Goal: Find specific page/section: Find specific page/section

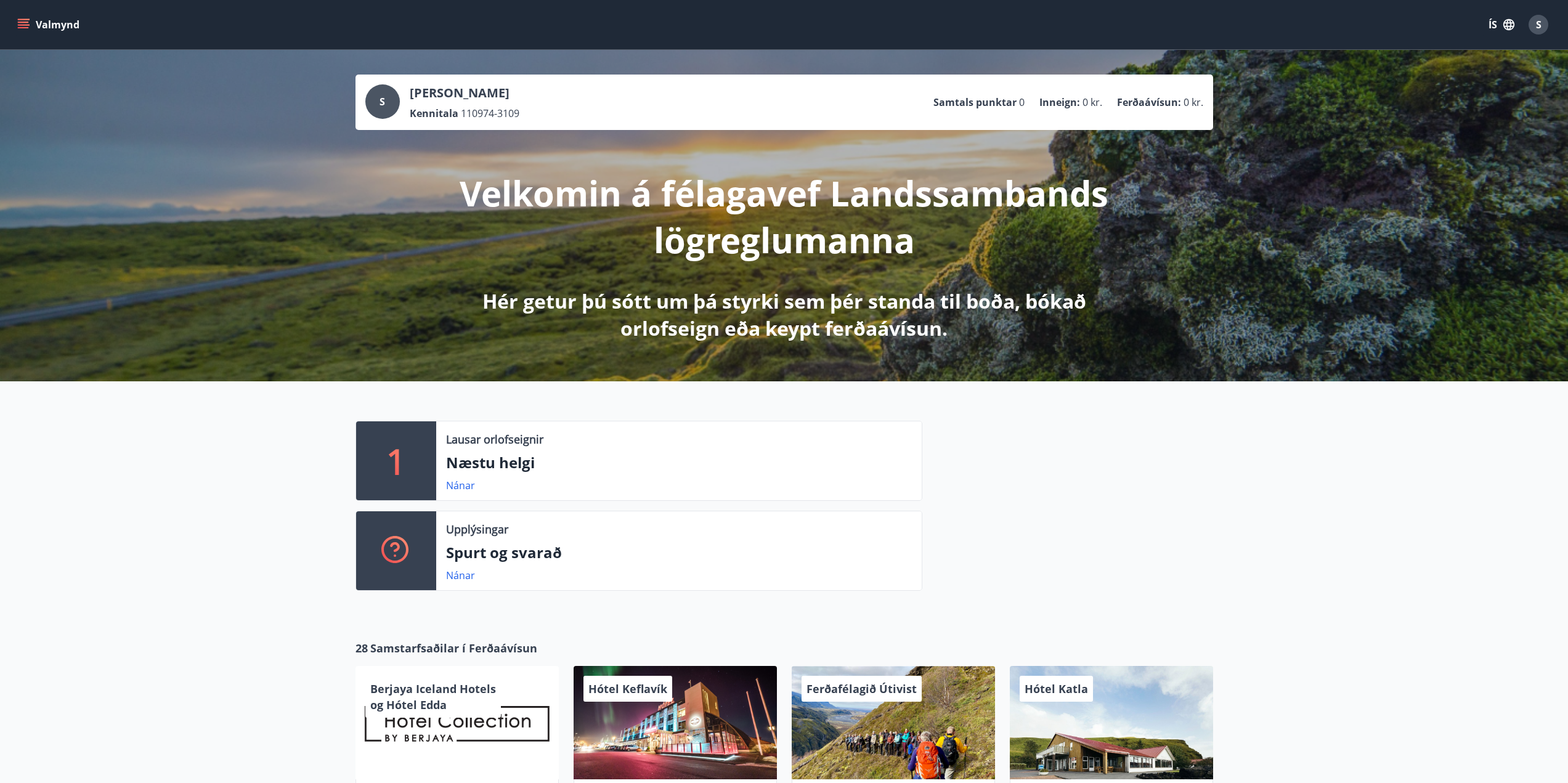
click at [26, 23] on icon "menu" at bounding box center [23, 22] width 11 height 1
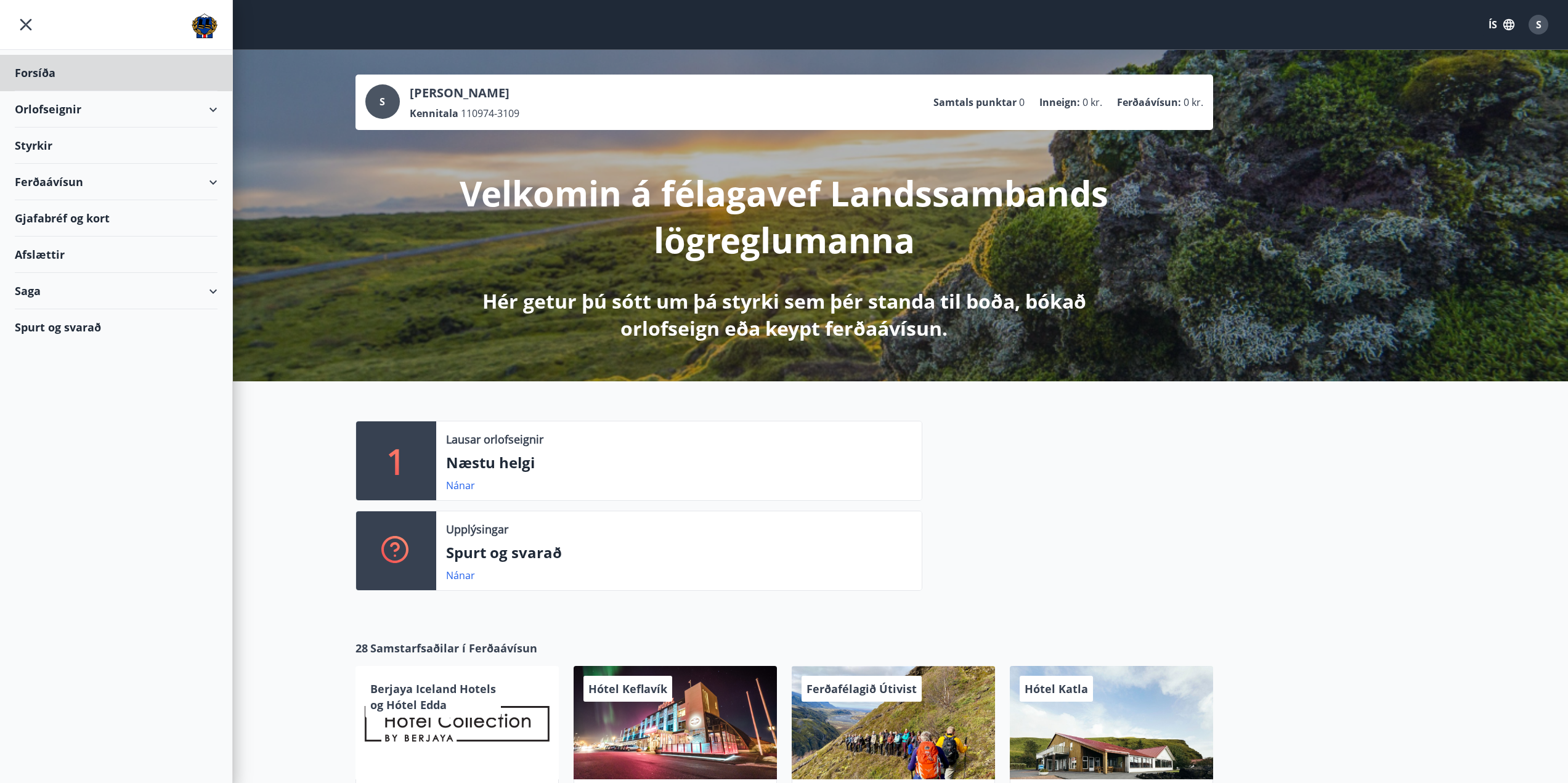
click at [32, 148] on div "Styrkir" at bounding box center [116, 146] width 203 height 36
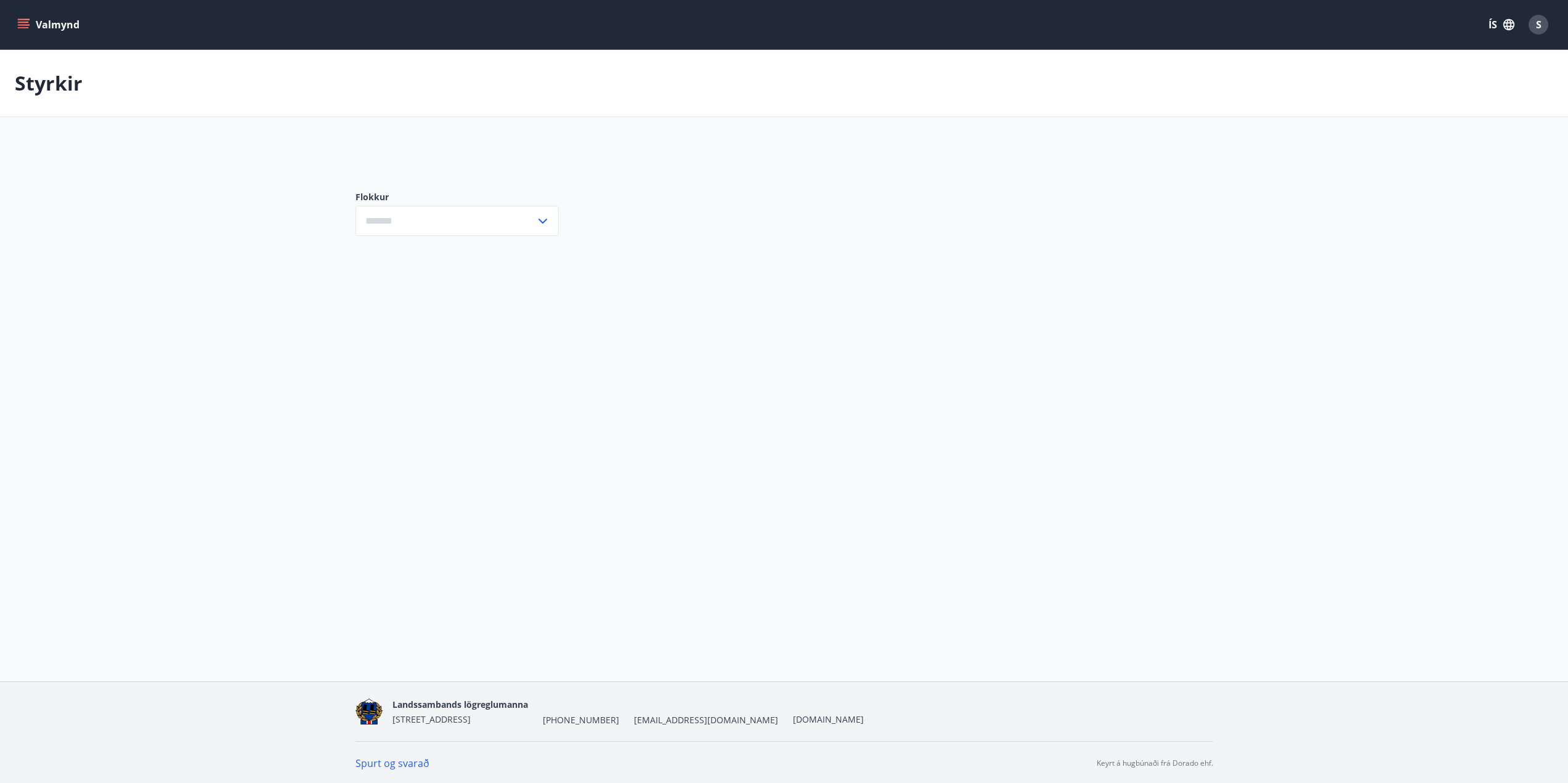
type input "***"
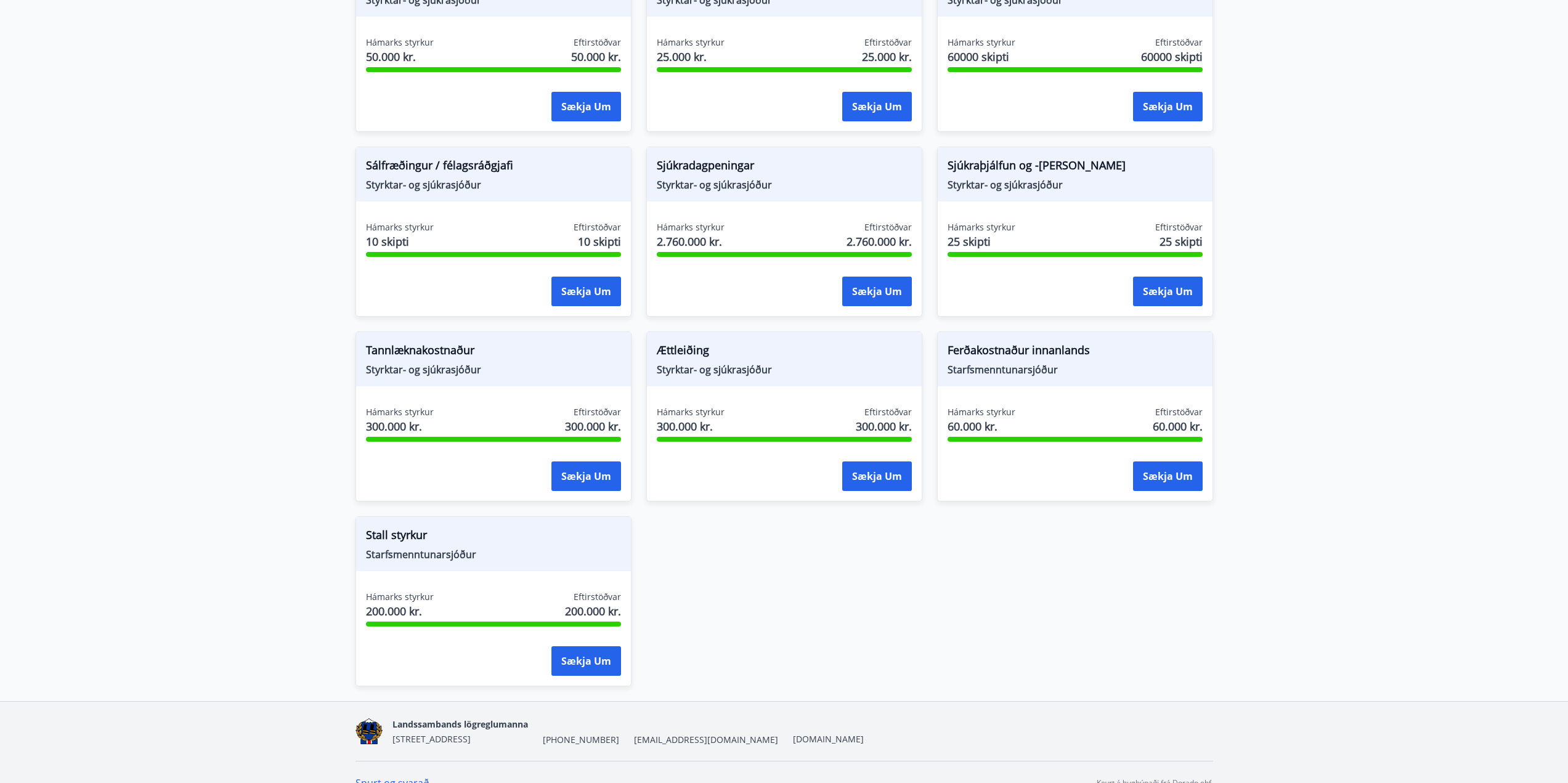
scroll to position [869, 0]
